Goal: Task Accomplishment & Management: Manage account settings

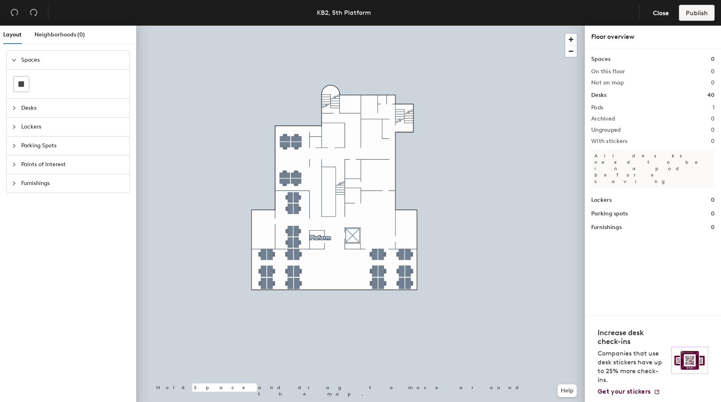
click at [263, 26] on div at bounding box center [360, 26] width 449 height 0
click at [54, 108] on span "Desks" at bounding box center [72, 108] width 103 height 18
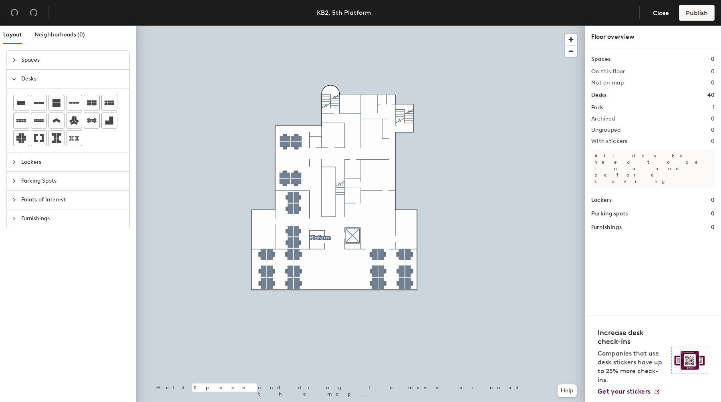
click at [599, 96] on h1 "Desks" at bounding box center [598, 95] width 15 height 9
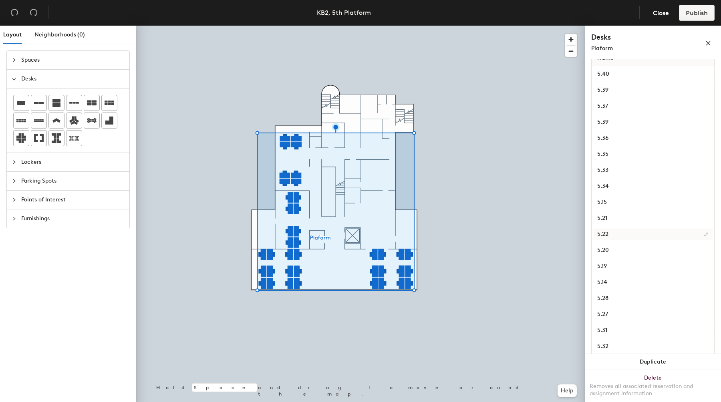
scroll to position [142, 0]
click at [605, 294] on input "5.28" at bounding box center [652, 293] width 119 height 11
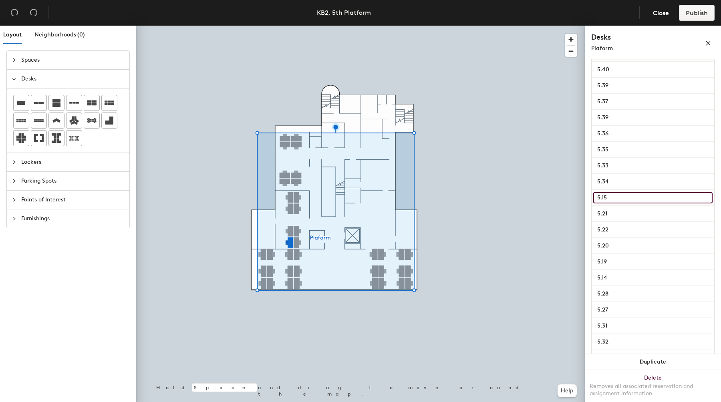
click at [606, 201] on input "5.15" at bounding box center [652, 197] width 119 height 11
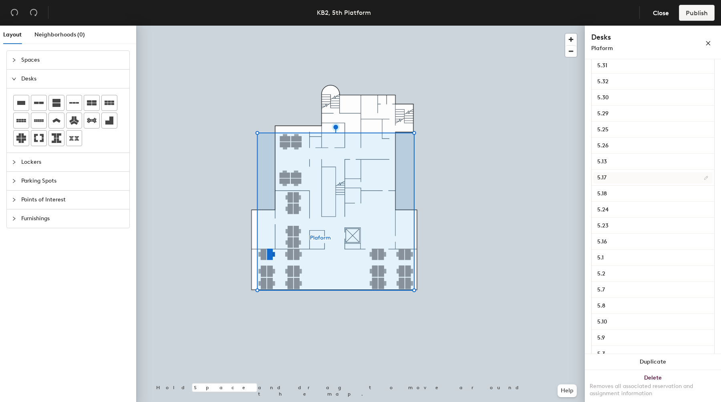
scroll to position [417, 0]
click at [605, 216] on input "5.23" at bounding box center [652, 211] width 119 height 11
click at [698, 226] on input "5.16" at bounding box center [652, 227] width 119 height 11
click at [690, 212] on input "5.23" at bounding box center [652, 211] width 119 height 11
click at [657, 16] on span "Close" at bounding box center [661, 13] width 16 height 8
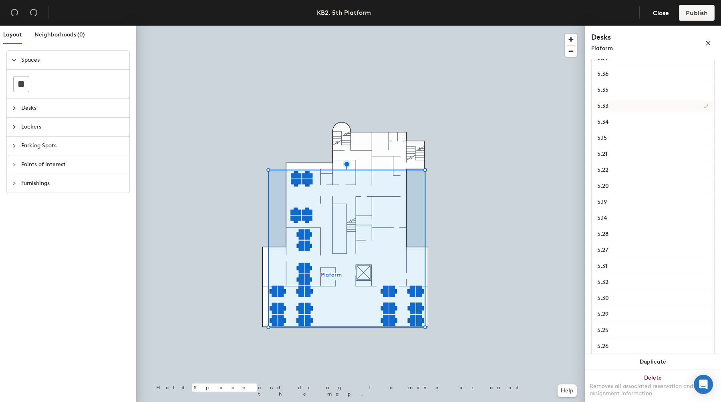
scroll to position [215, 0]
click at [286, 26] on div at bounding box center [360, 26] width 449 height 0
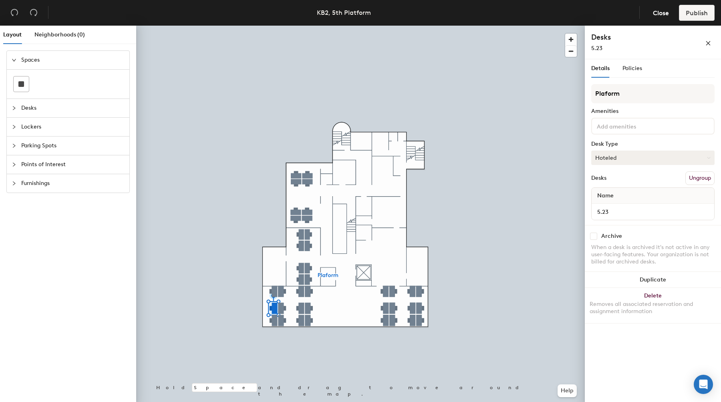
click at [621, 159] on button "Hoteled" at bounding box center [652, 158] width 123 height 14
click at [616, 185] on div "Assigned" at bounding box center [632, 183] width 80 height 12
click at [698, 17] on button "Publish" at bounding box center [697, 13] width 36 height 16
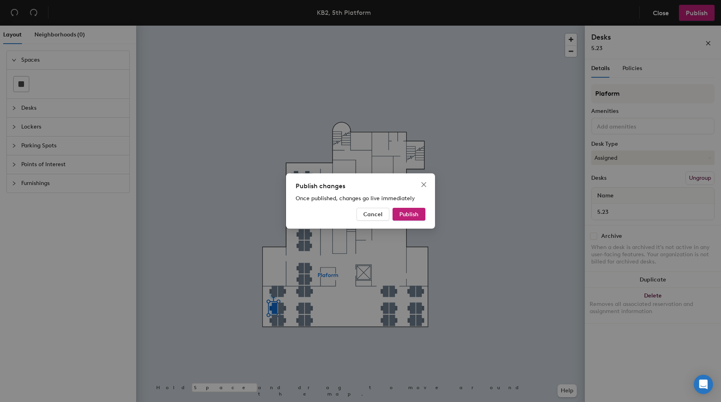
click at [413, 207] on div "Publish changes Once published, changes go live immediately Cancel Publish" at bounding box center [360, 200] width 149 height 55
click at [409, 210] on button "Publish" at bounding box center [409, 214] width 33 height 13
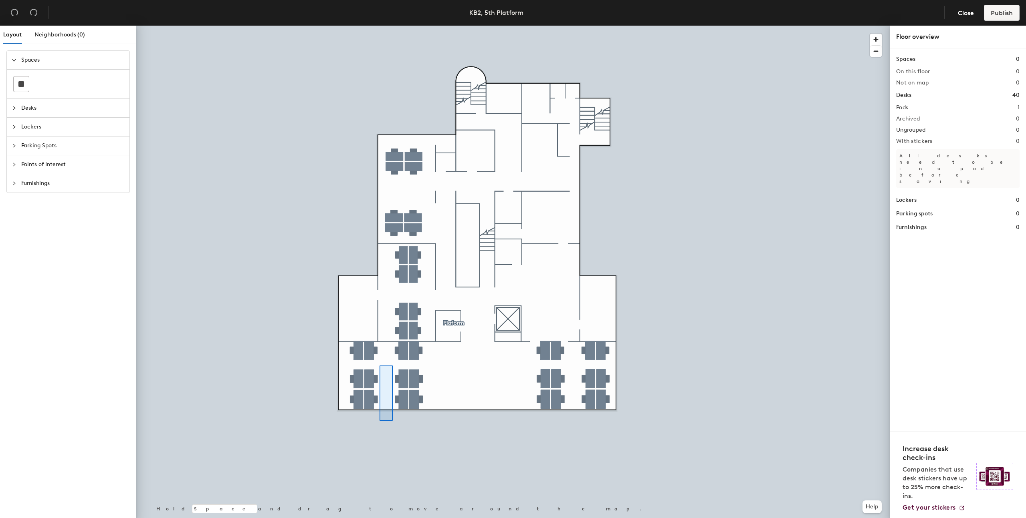
click at [379, 26] on div at bounding box center [512, 26] width 753 height 0
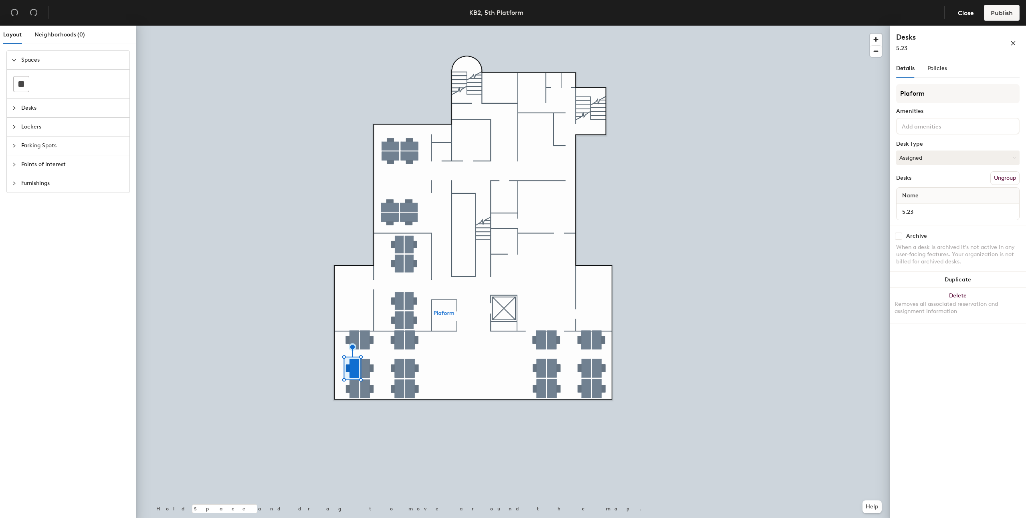
click at [805, 26] on div at bounding box center [512, 26] width 753 height 0
click at [935, 159] on button "Assigned" at bounding box center [957, 158] width 123 height 14
click at [918, 181] on div "Assigned" at bounding box center [936, 183] width 80 height 12
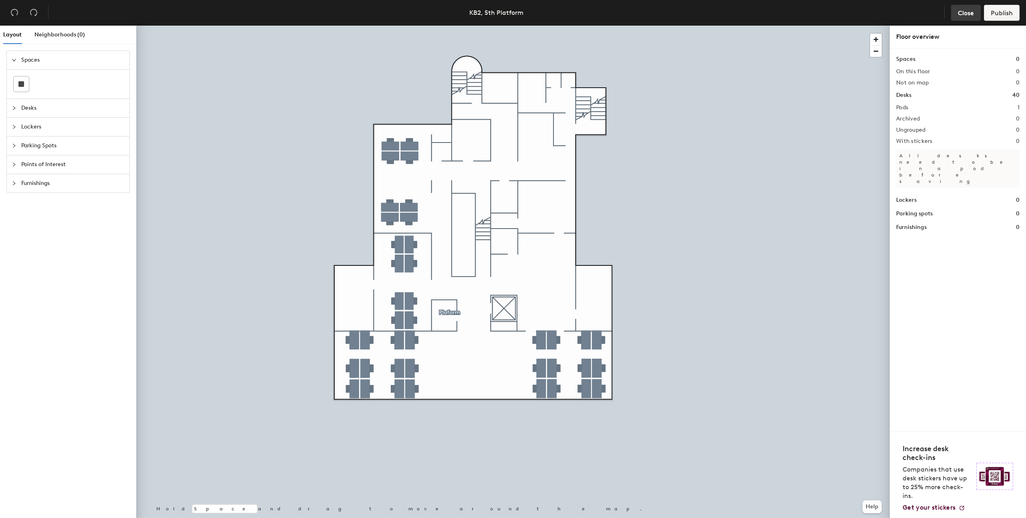
click at [965, 14] on span "Close" at bounding box center [966, 13] width 16 height 8
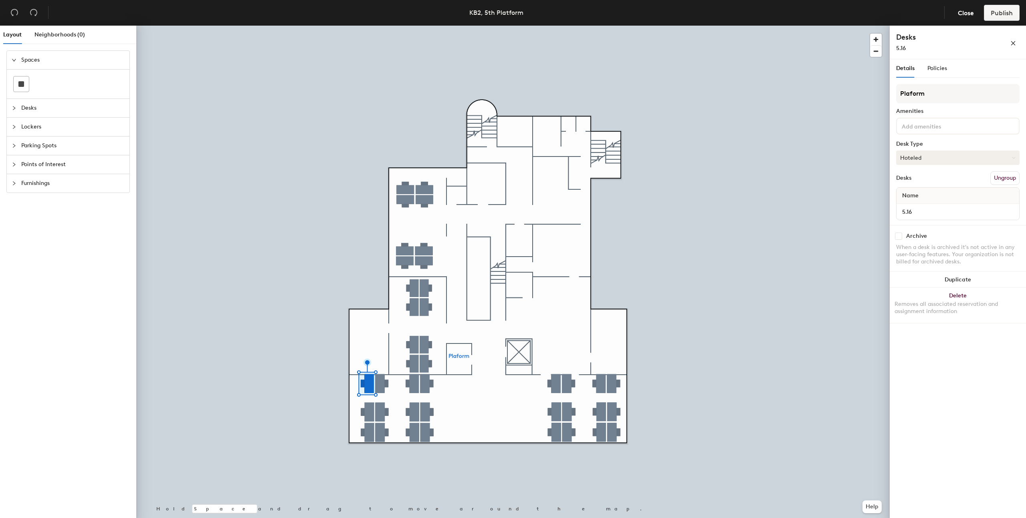
click at [949, 154] on button "Hoteled" at bounding box center [957, 158] width 123 height 14
click at [924, 183] on div "Assigned" at bounding box center [936, 183] width 80 height 12
click at [1002, 19] on button "Publish" at bounding box center [1002, 13] width 36 height 16
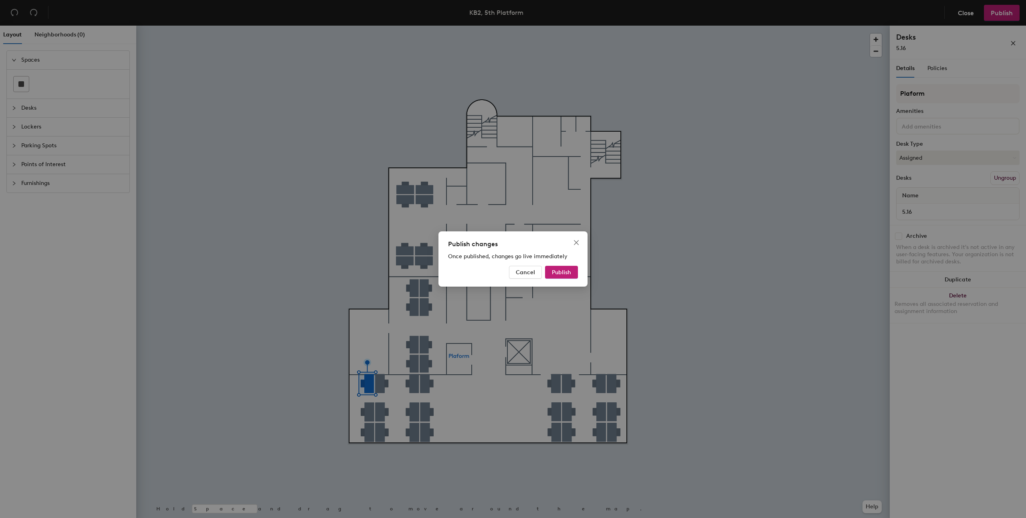
click at [564, 265] on div "Publish changes Once published, changes go live immediately Cancel Publish" at bounding box center [512, 259] width 149 height 55
click at [562, 276] on button "Publish" at bounding box center [561, 272] width 33 height 13
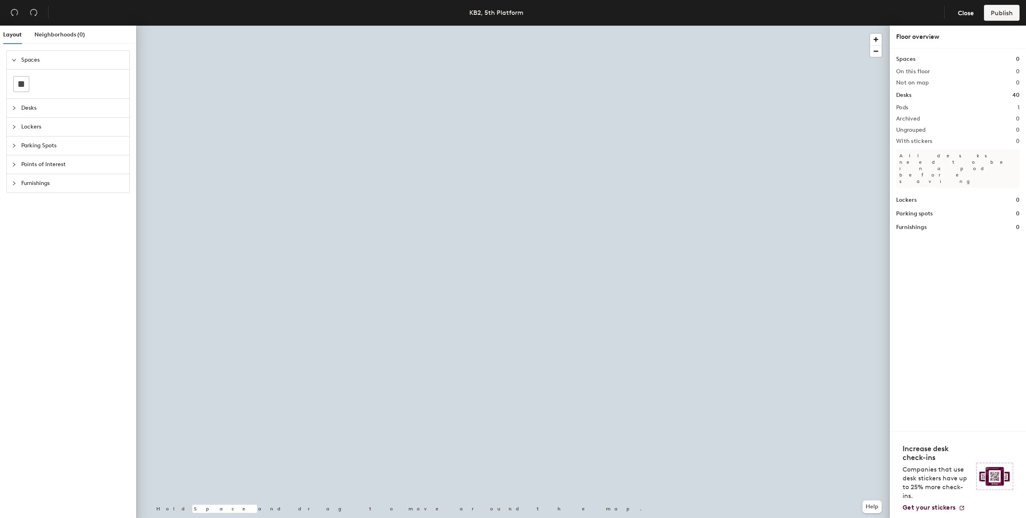
click at [378, 26] on div at bounding box center [512, 26] width 753 height 0
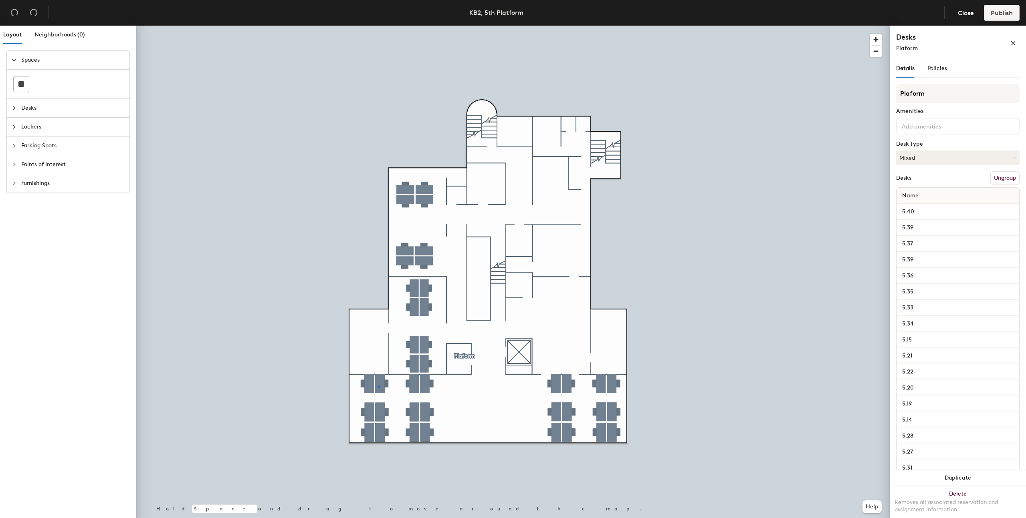
click at [378, 386] on div at bounding box center [379, 387] width 2 height 2
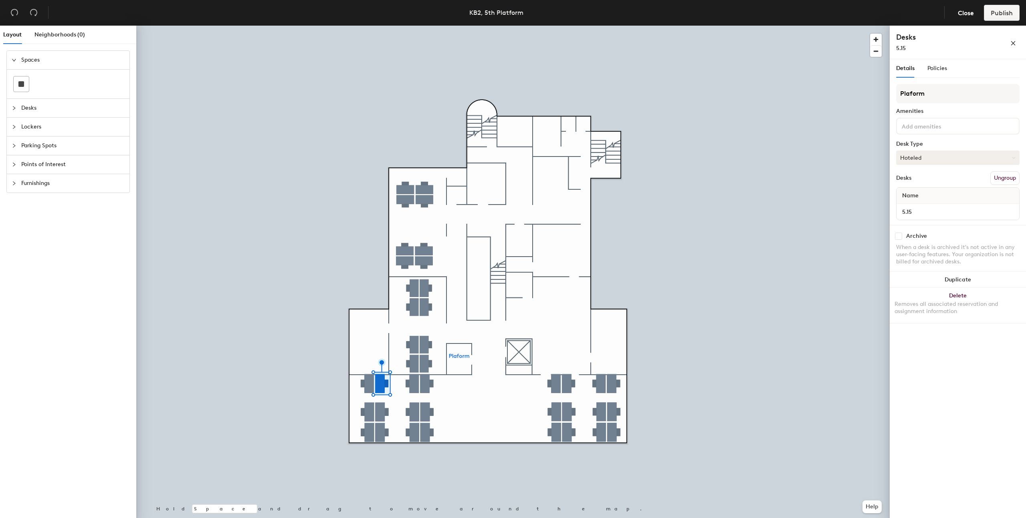
click at [914, 156] on button "Hoteled" at bounding box center [957, 158] width 123 height 14
click at [919, 180] on div "Assigned" at bounding box center [936, 183] width 80 height 12
click at [1012, 22] on header "KB2, 5th Platform Close Publish" at bounding box center [513, 13] width 1026 height 26
click at [1011, 18] on button "Publish" at bounding box center [1002, 13] width 36 height 16
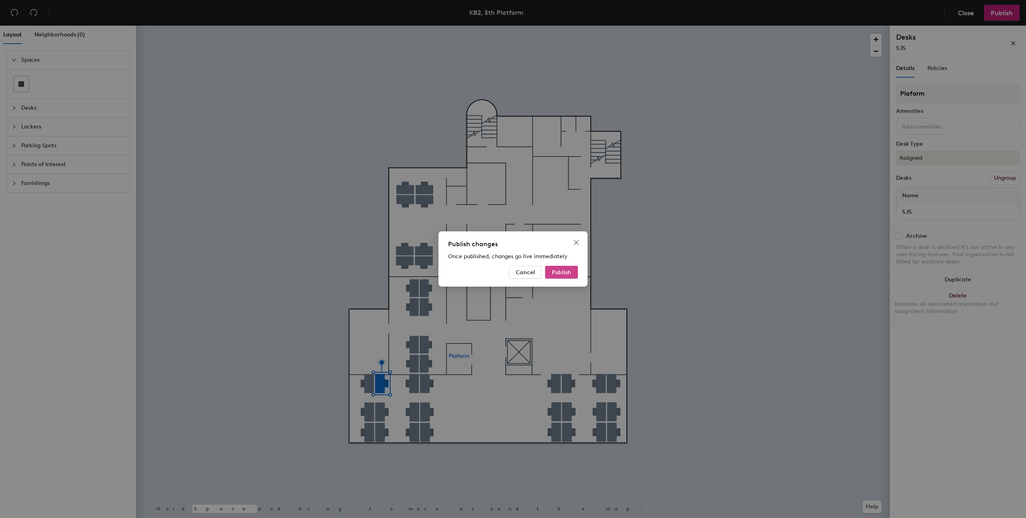
click at [559, 274] on span "Publish" at bounding box center [561, 272] width 19 height 7
